Goal: Task Accomplishment & Management: Manage account settings

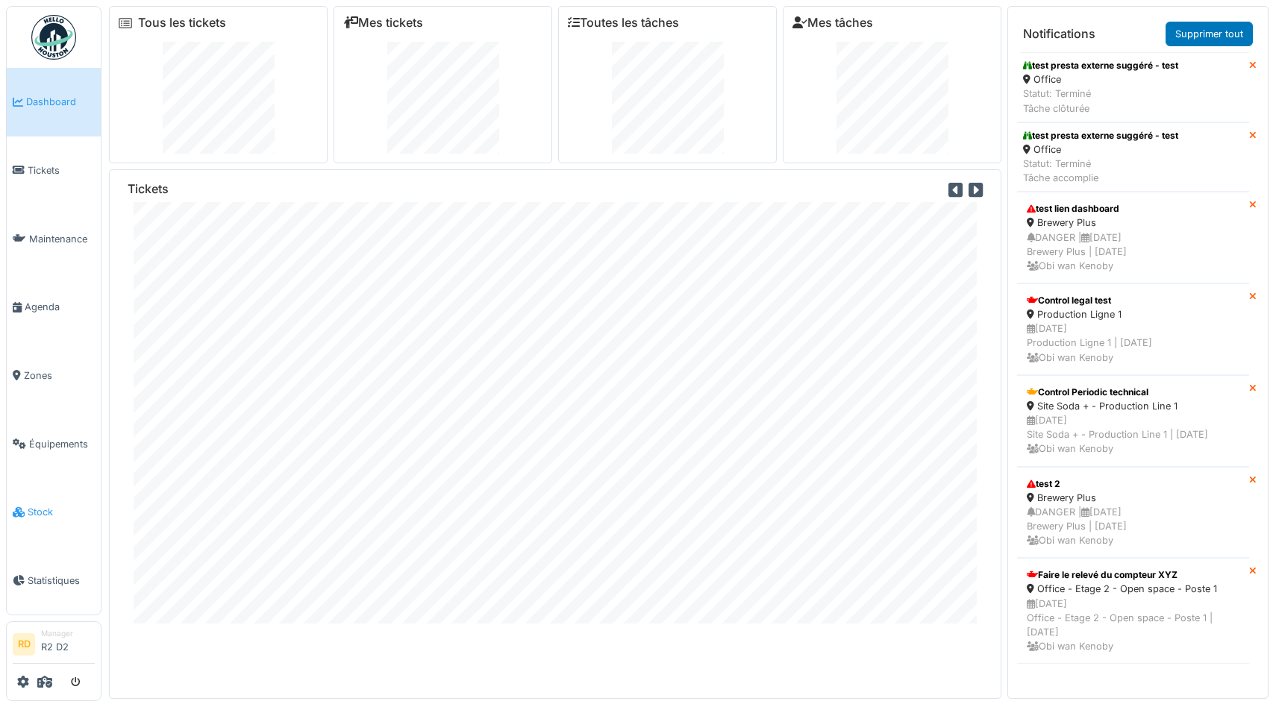
click at [47, 523] on link "Stock" at bounding box center [54, 512] width 94 height 69
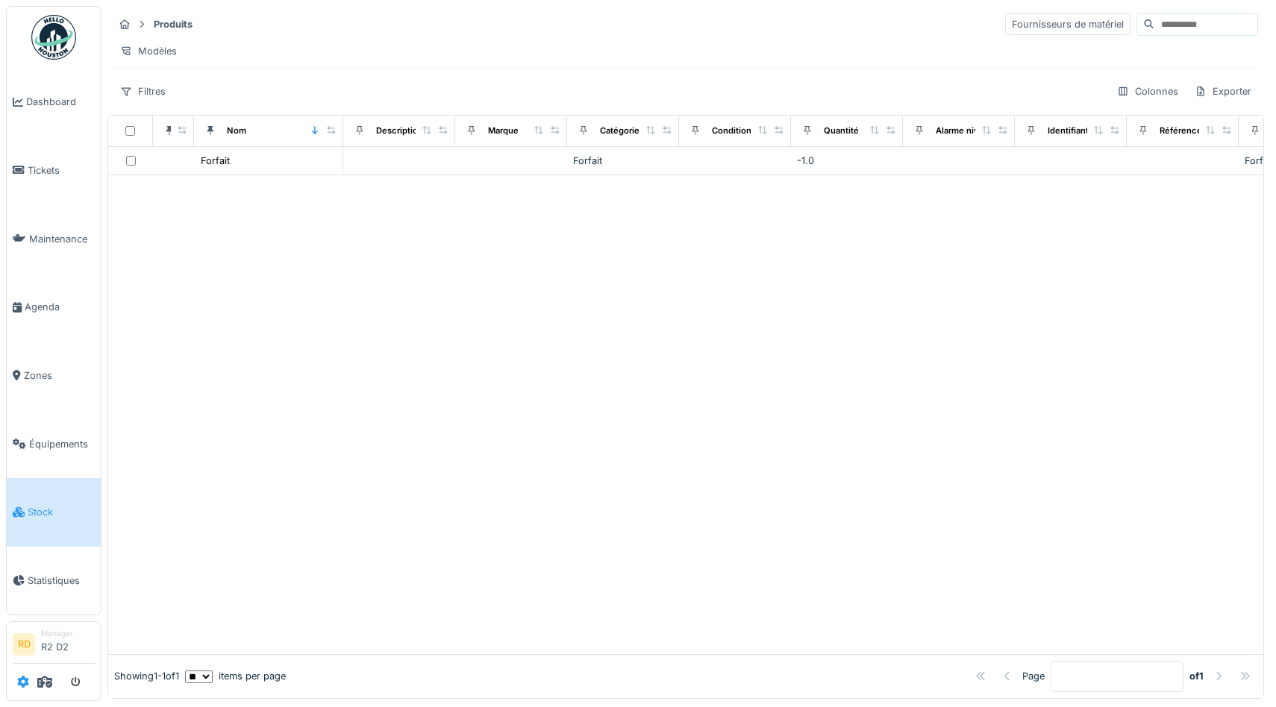
click at [19, 683] on icon at bounding box center [23, 682] width 12 height 12
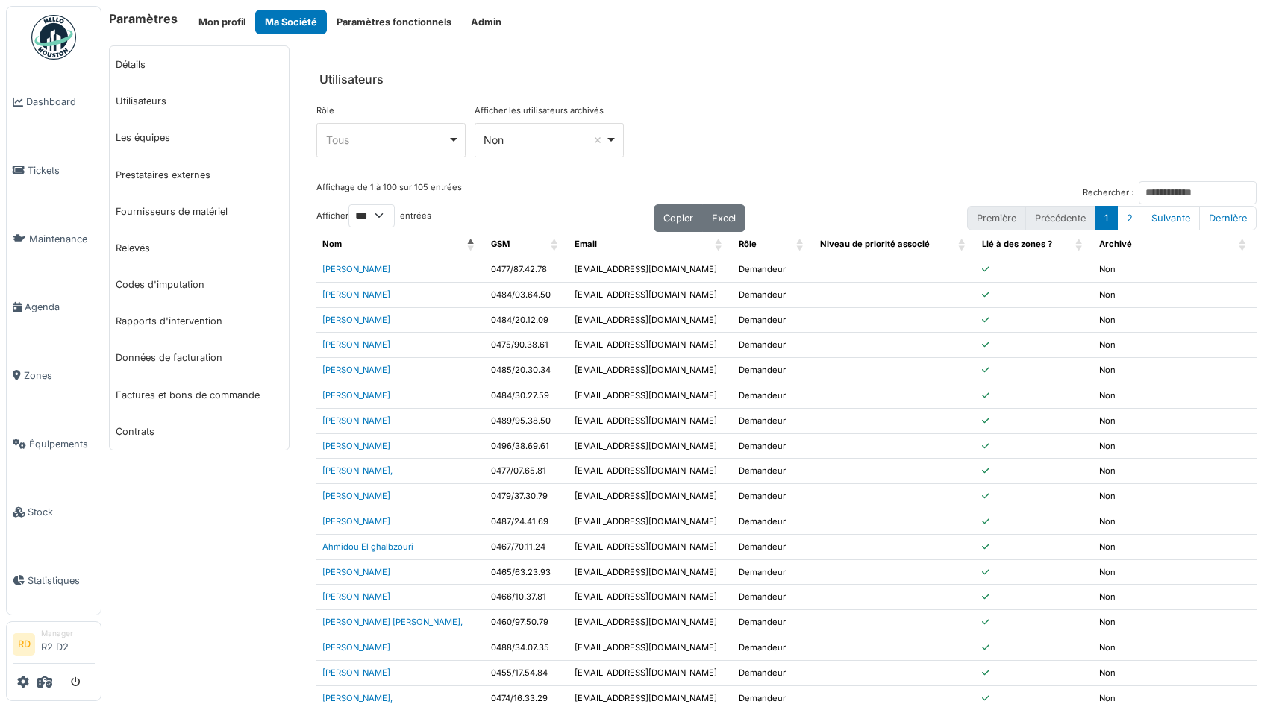
select select "***"
